Goal: Transaction & Acquisition: Purchase product/service

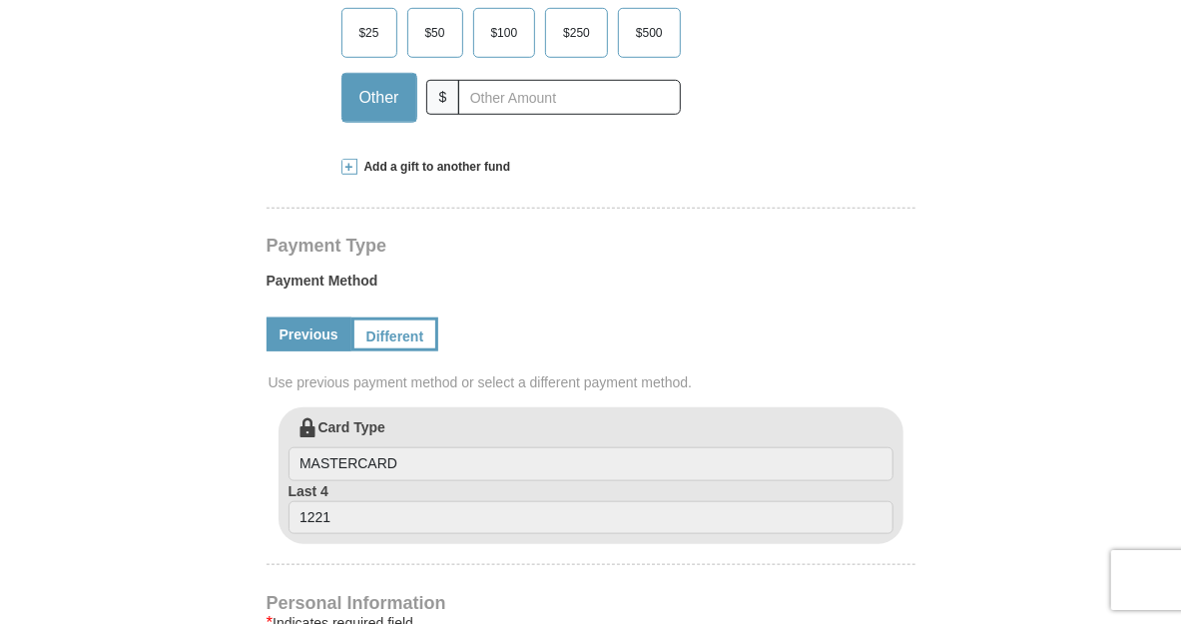
select select "[GEOGRAPHIC_DATA]"
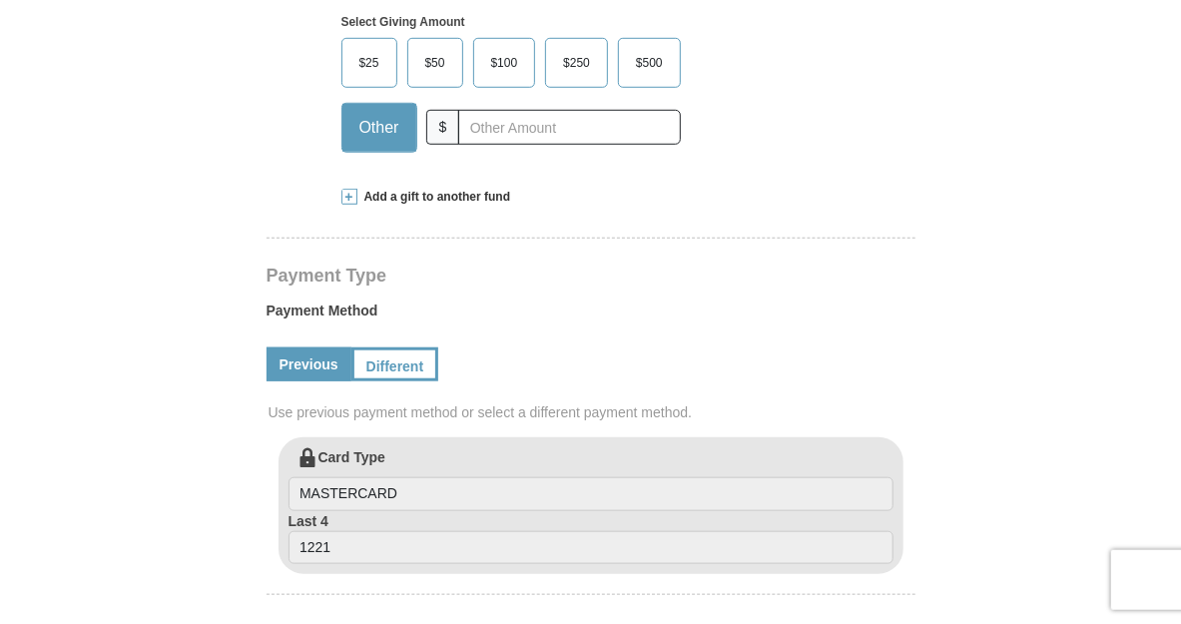
scroll to position [629, 0]
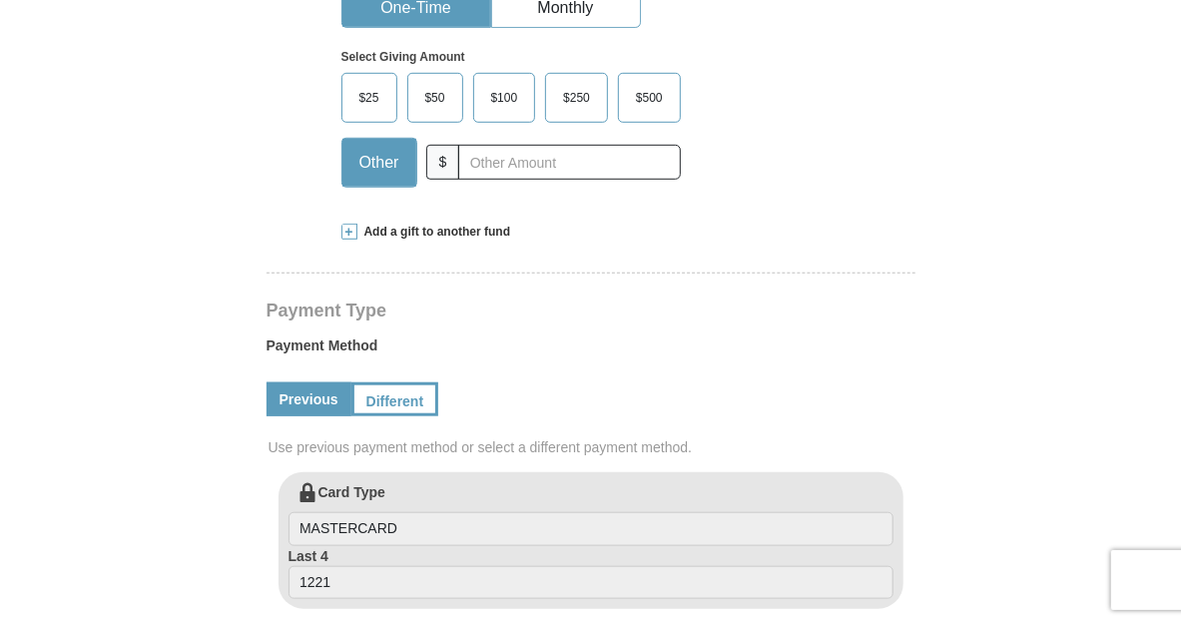
click at [347, 240] on span at bounding box center [349, 232] width 16 height 16
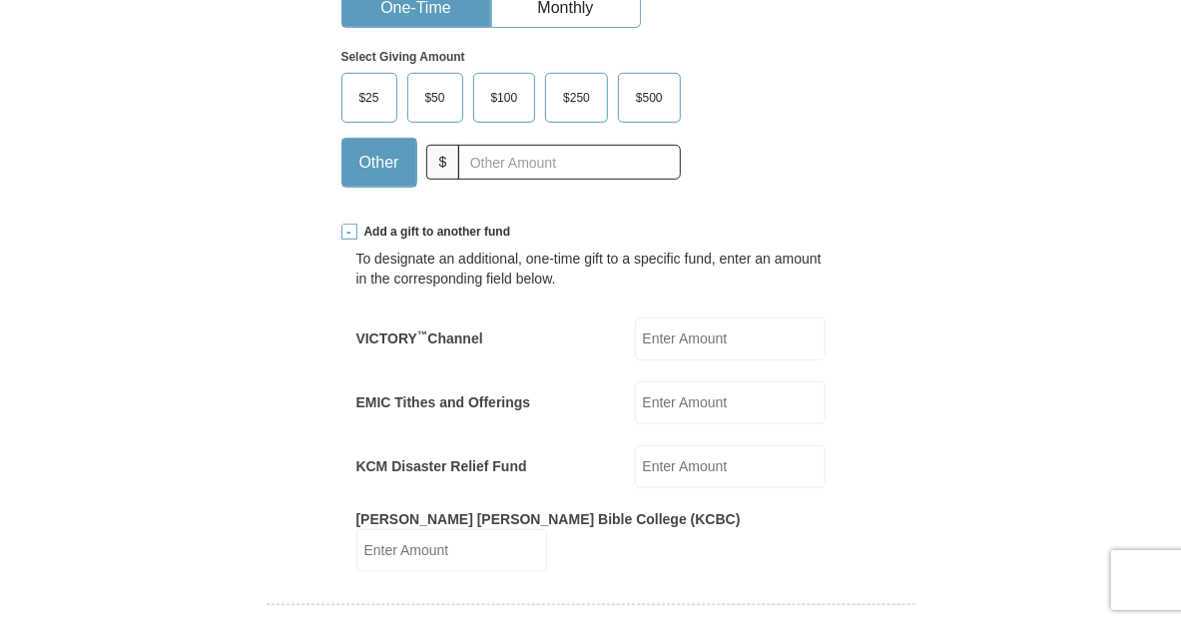
click at [732, 424] on input "EMIC Tithes and Offerings" at bounding box center [730, 402] width 191 height 43
type input "100"
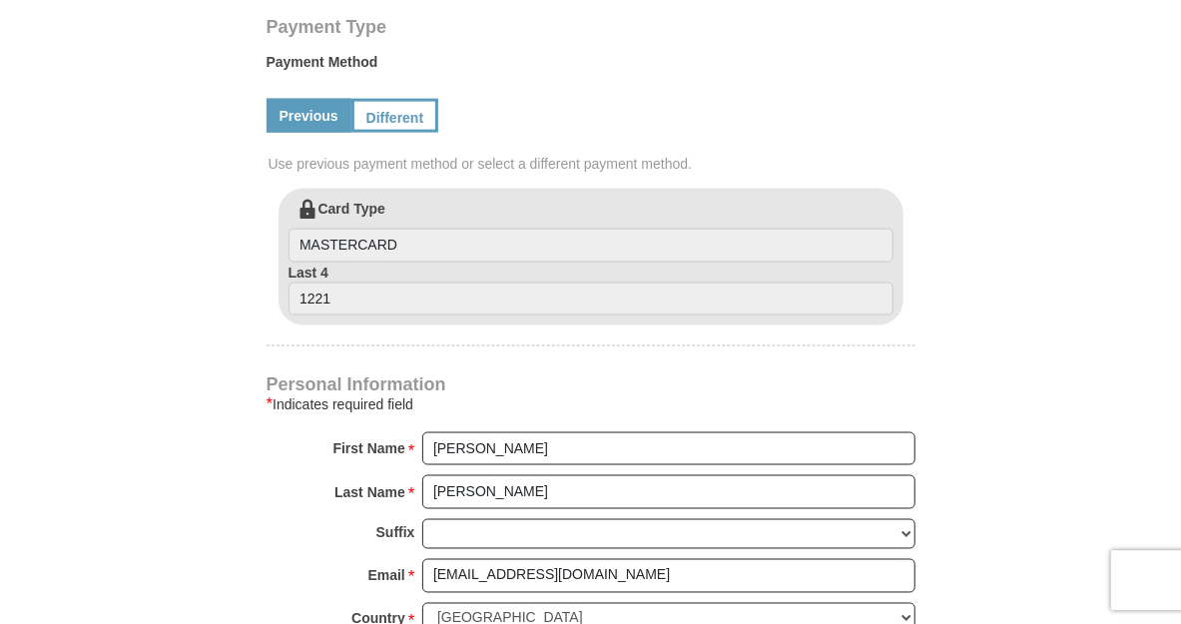
scroll to position [1363, 0]
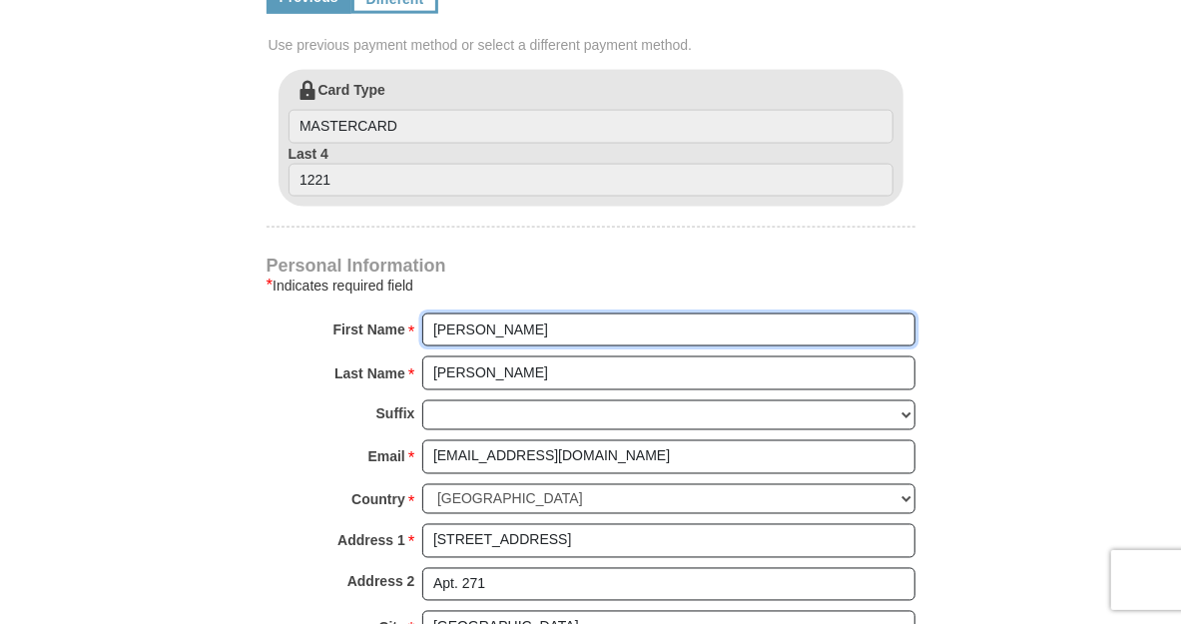
click at [563, 347] on input "[PERSON_NAME]" at bounding box center [668, 331] width 493 height 34
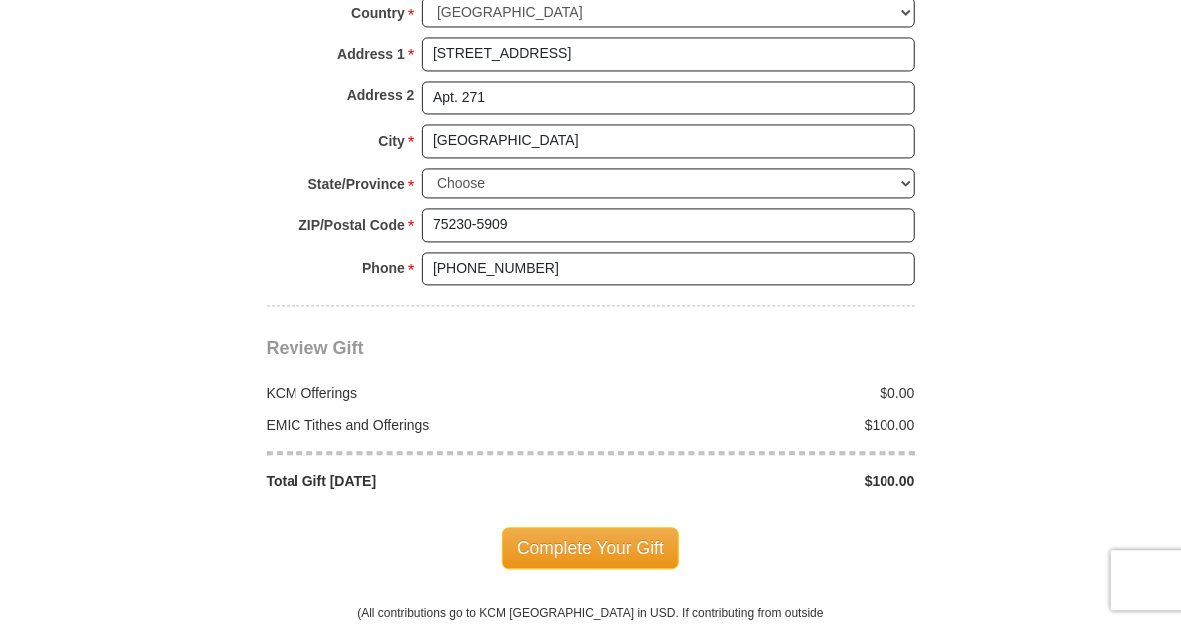
scroll to position [1992, 0]
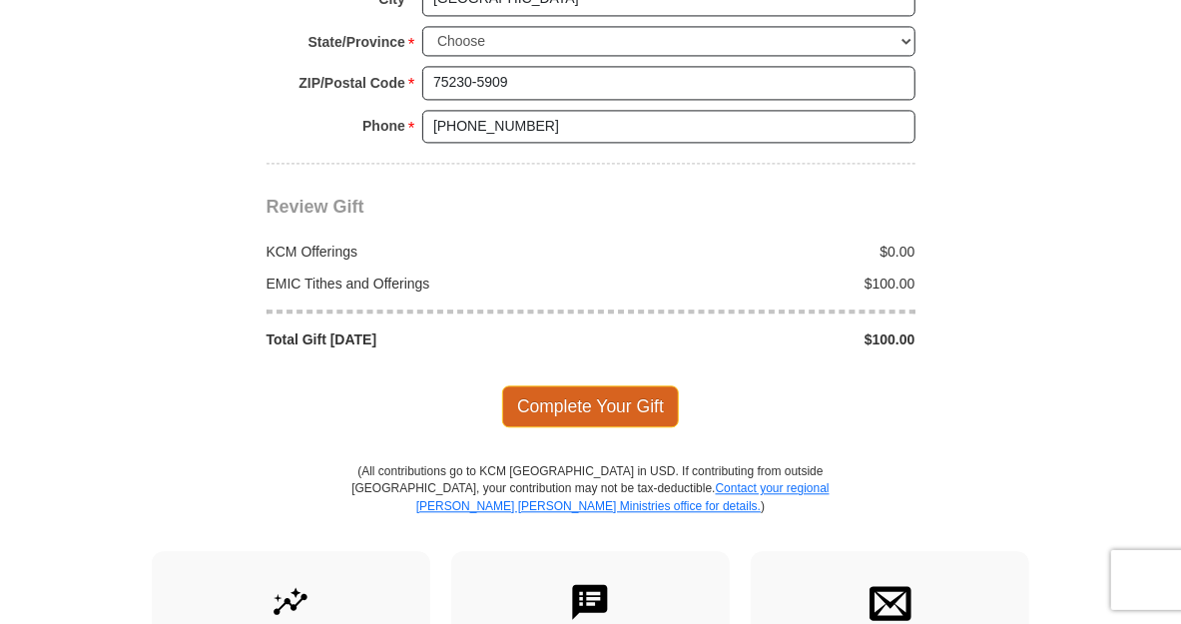
type input "[PERSON_NAME] & [PERSON_NAME]"
click at [623, 418] on span "Complete Your Gift" at bounding box center [590, 406] width 177 height 42
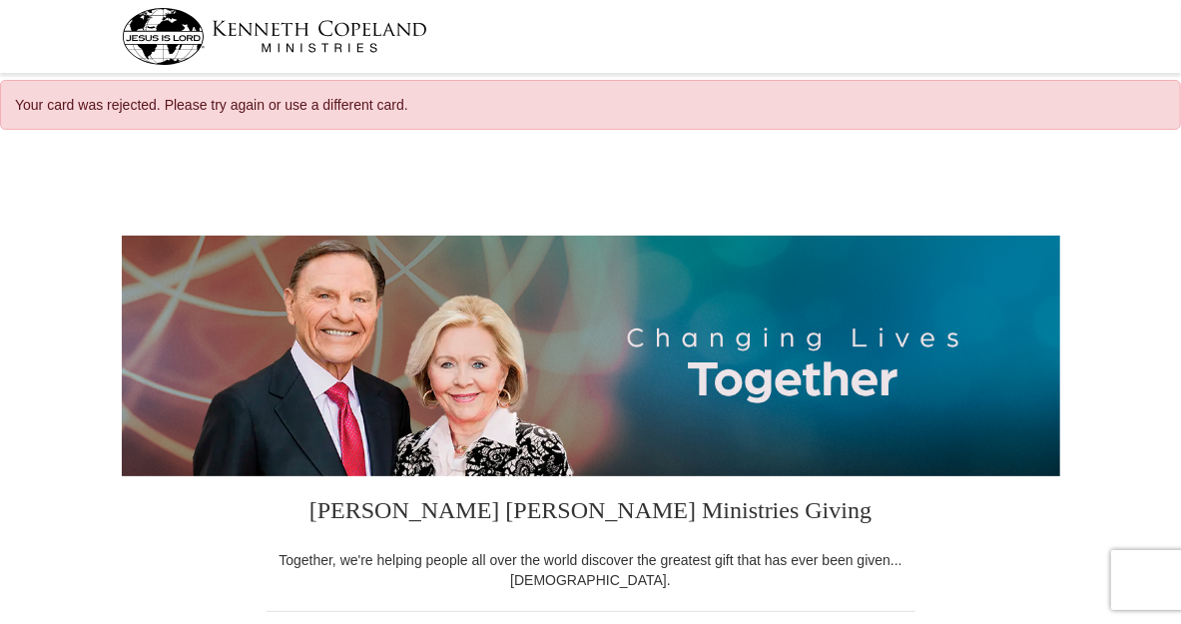
select select "[GEOGRAPHIC_DATA]"
